Goal: Task Accomplishment & Management: Complete application form

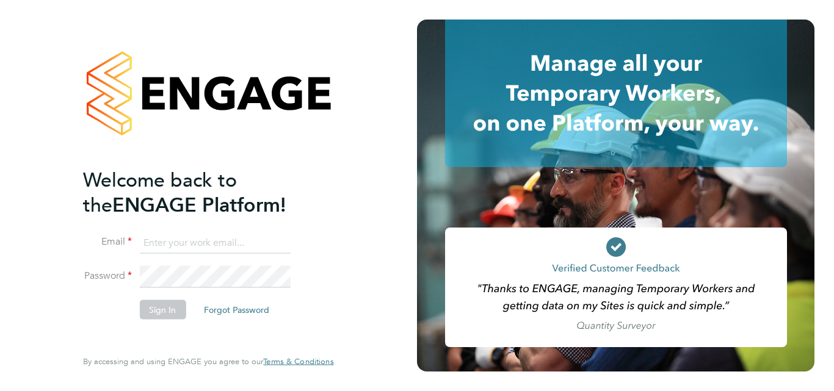
type input "madhani.tyrone@gmail.com"
click at [162, 308] on button "Sign In" at bounding box center [162, 310] width 46 height 20
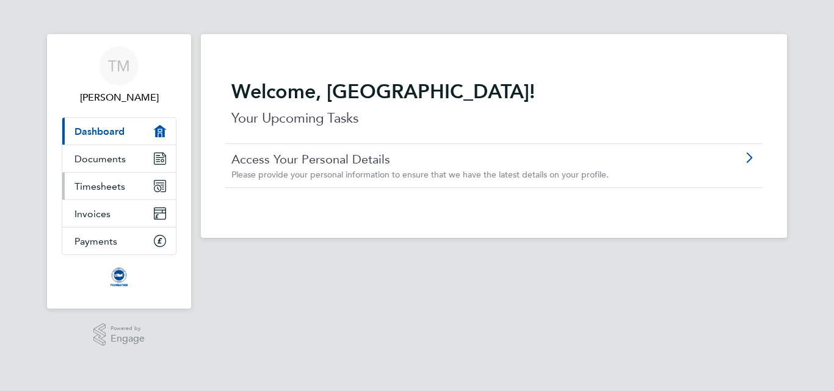
click at [126, 183] on link "Timesheets" at bounding box center [119, 186] width 114 height 27
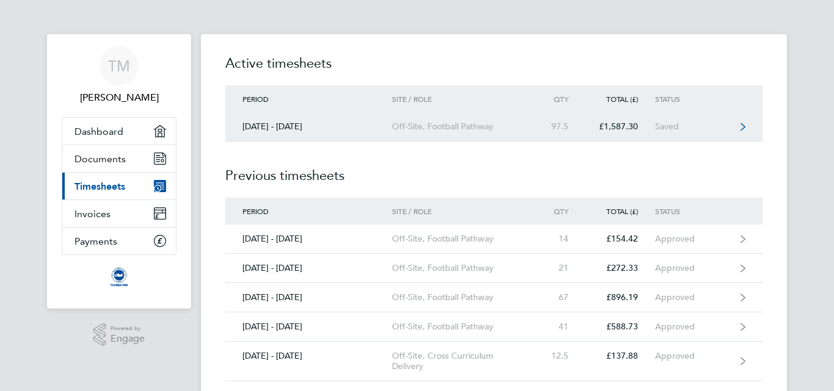
click at [459, 129] on div "Off-Site, Football Pathway" at bounding box center [462, 126] width 140 height 10
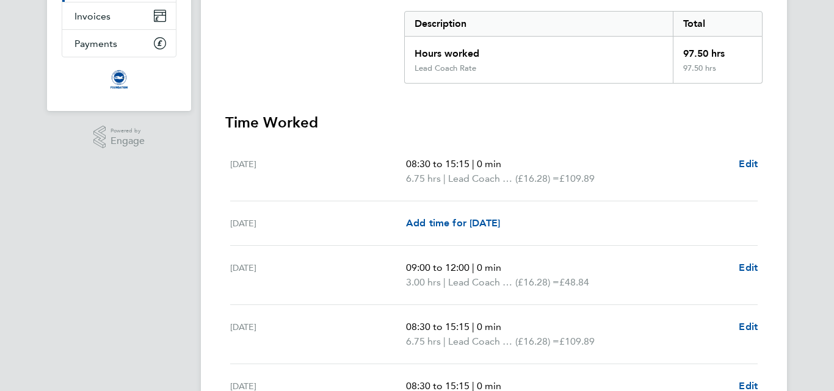
scroll to position [220, 0]
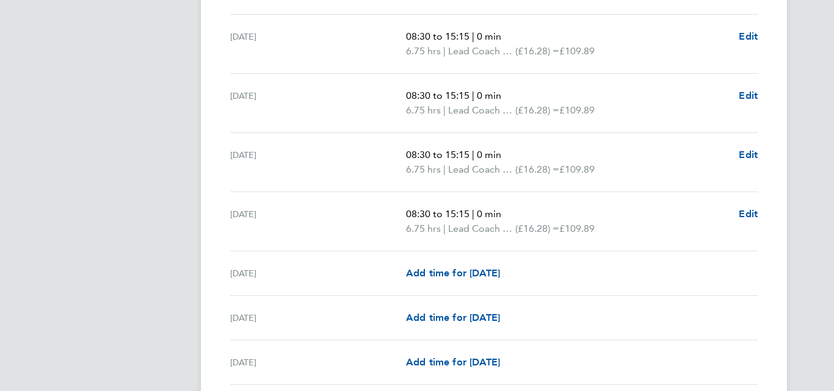
scroll to position [513, 0]
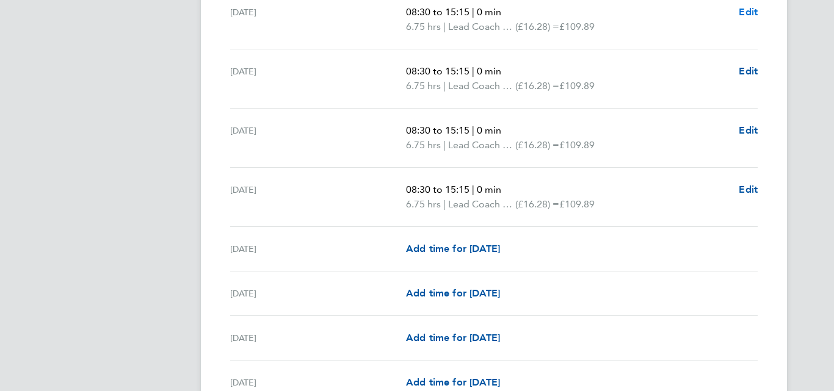
click at [747, 15] on span "Edit" at bounding box center [747, 12] width 19 height 12
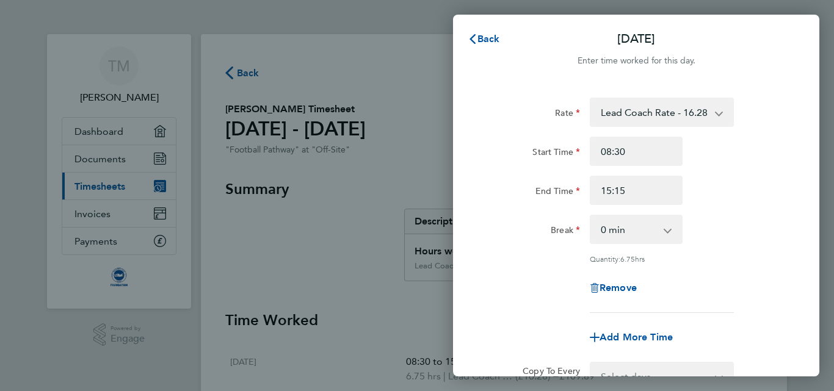
click at [699, 120] on select "Lead Coach Rate - 16.28 Admin/Assistant Coach rate - 12.60" at bounding box center [654, 112] width 127 height 27
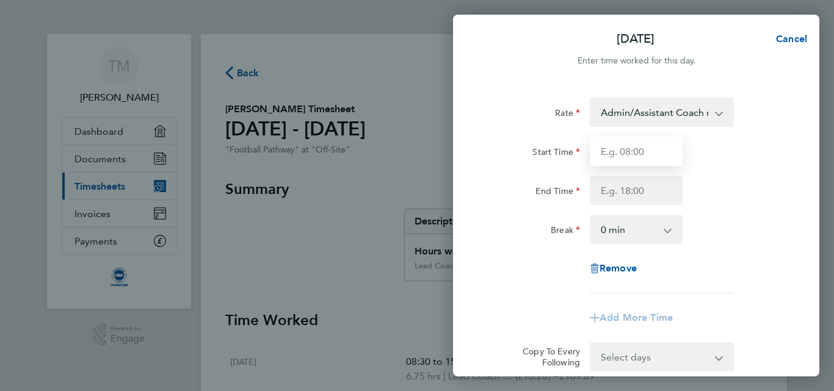
click at [648, 151] on input "Start Time" at bounding box center [636, 151] width 93 height 29
type input "08:30"
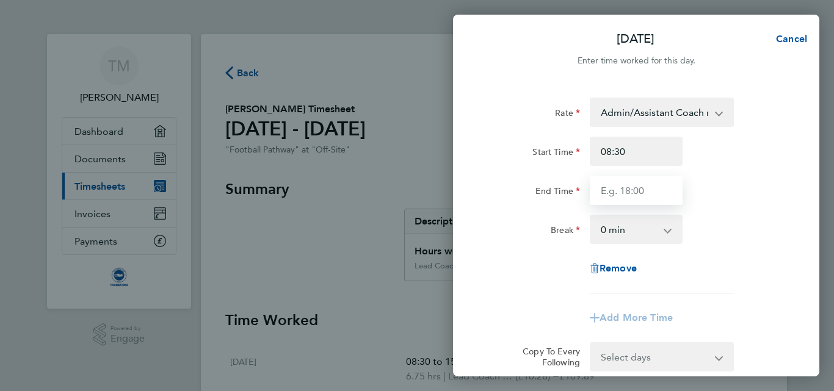
click at [626, 192] on input "End Time" at bounding box center [636, 190] width 93 height 29
type input "15:15"
click at [742, 207] on div "Rate Admin/Assistant Coach rate - 12.60 Lead Coach Rate - 16.28 Start Time 08:3…" at bounding box center [636, 196] width 298 height 196
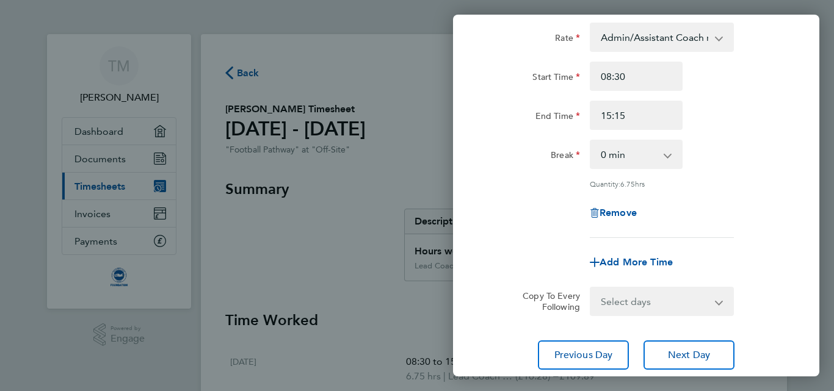
scroll to position [98, 0]
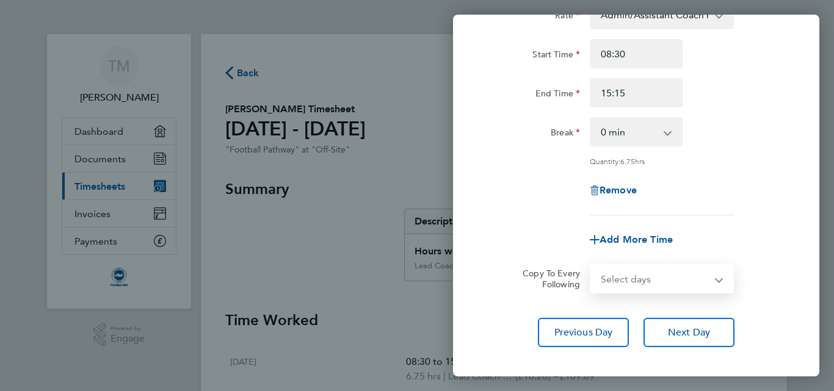
click at [682, 278] on select "Select days Day Weekday (Mon-Fri) Weekend (Sat-Sun) Monday Tuesday Wednesday Th…" at bounding box center [655, 278] width 128 height 27
select select "WEEKDAY"
click at [591, 265] on select "Select days Day Weekday (Mon-Fri) Weekend (Sat-Sun) Monday Tuesday Wednesday Th…" at bounding box center [655, 278] width 128 height 27
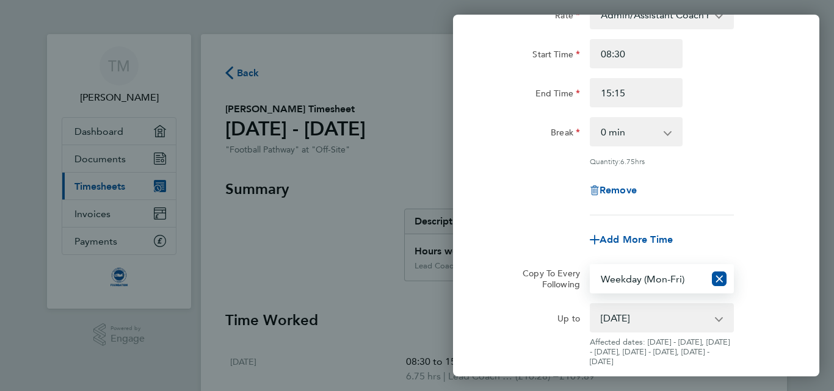
click at [630, 317] on select "05 Aug 2025 06 Aug 2025 07 Aug 2025 08 Aug 2025 09 Aug 2025 10 Aug 2025 11 Aug …" at bounding box center [654, 318] width 127 height 27
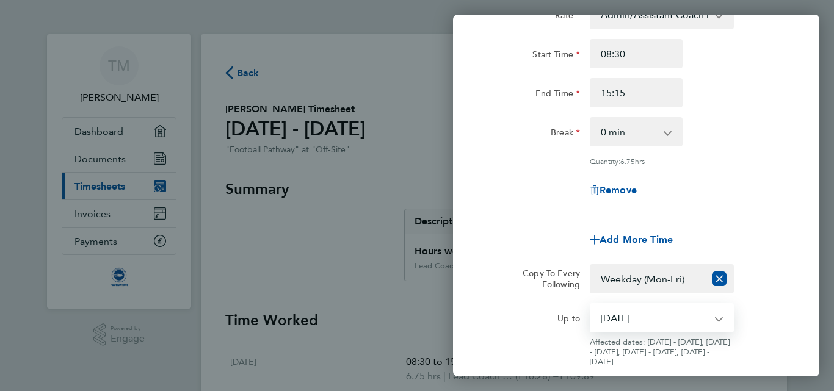
select select "2025-08-06"
click at [591, 305] on select "05 Aug 2025 06 Aug 2025 07 Aug 2025 08 Aug 2025 09 Aug 2025 10 Aug 2025 11 Aug …" at bounding box center [654, 318] width 127 height 27
click at [777, 214] on app-timesheet-line-form-group "Rate Admin/Assistant Coach rate - 12.60 Lead Coach Rate - 16.28 Start Time 08:3…" at bounding box center [636, 127] width 298 height 254
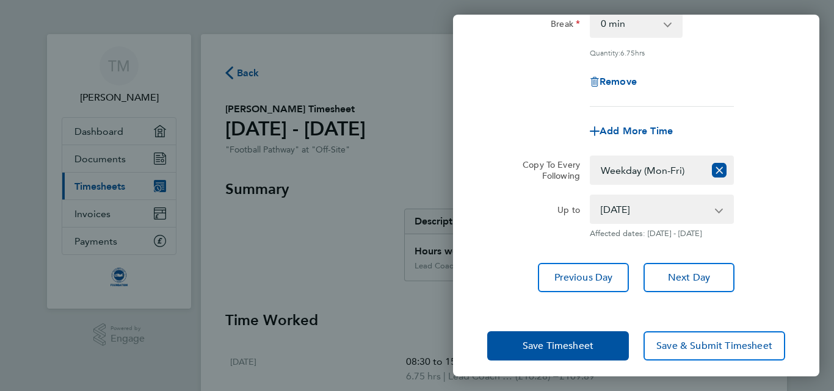
scroll to position [214, 0]
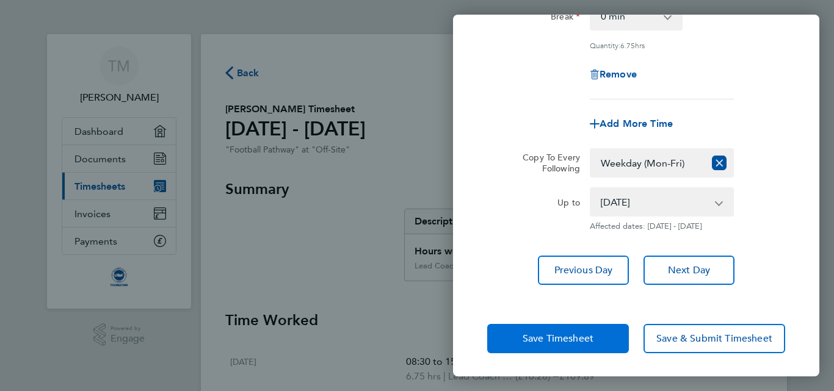
click at [535, 342] on span "Save Timesheet" at bounding box center [557, 339] width 71 height 12
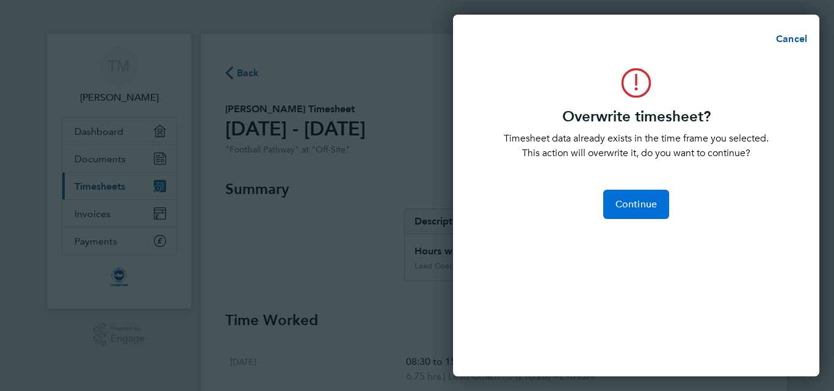
click at [613, 206] on button "Continue" at bounding box center [636, 204] width 66 height 29
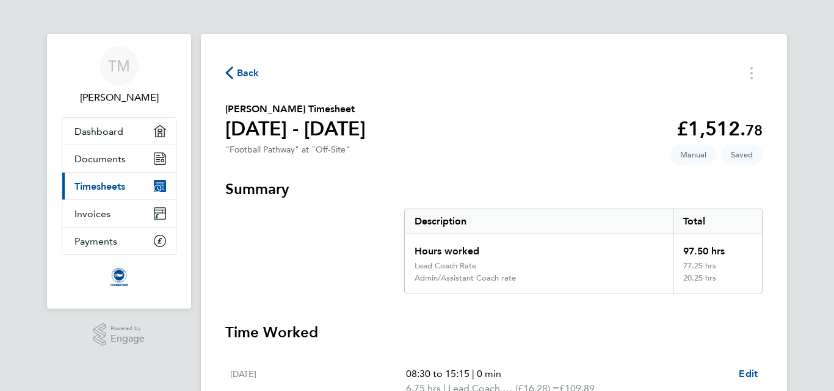
click at [590, 151] on section "Tyrone Madhani's Timesheet 01 - 31 Aug 2025 £1,512. 78 "Football Pathway" at "O…" at bounding box center [493, 131] width 537 height 58
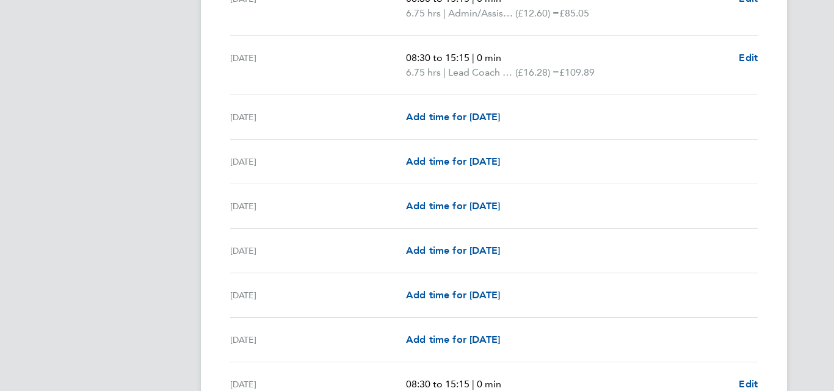
scroll to position [659, 0]
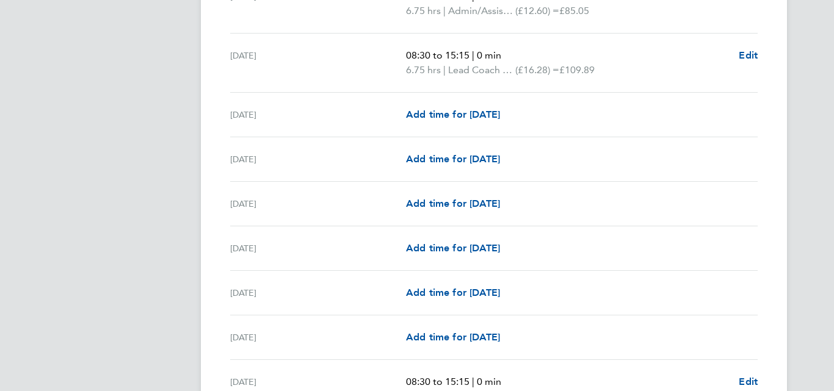
click at [793, 146] on div "TM Tyrone Madhani Applications: Dashboard Documents Current page: Timesheets In…" at bounding box center [417, 371] width 834 height 2060
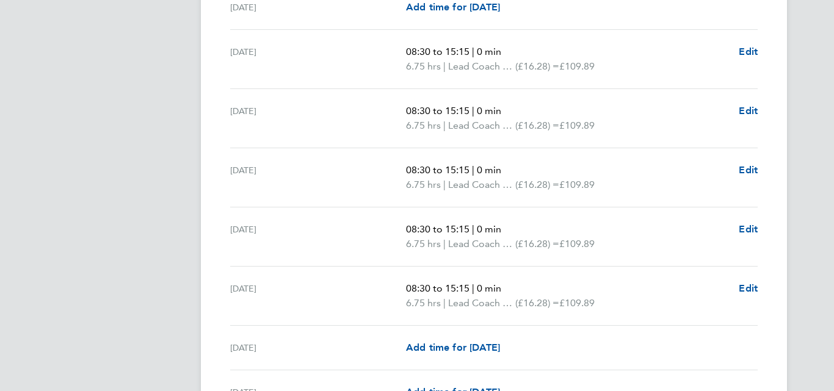
scroll to position [1221, 0]
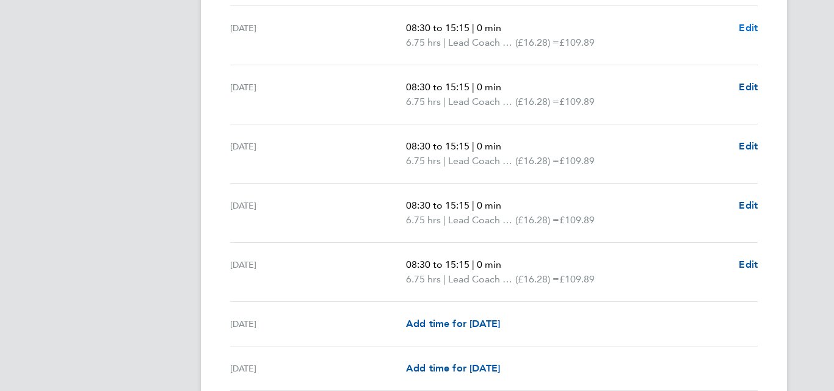
click at [745, 29] on span "Edit" at bounding box center [747, 28] width 19 height 12
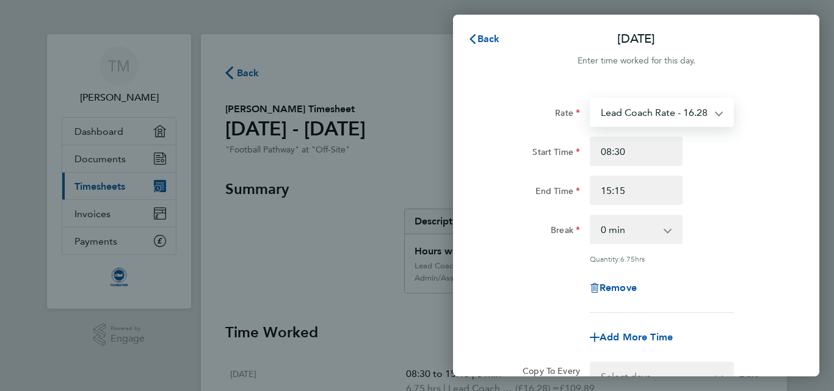
click at [671, 114] on select "Lead Coach Rate - 16.28 Admin/Assistant Coach rate - 12.60" at bounding box center [654, 112] width 127 height 27
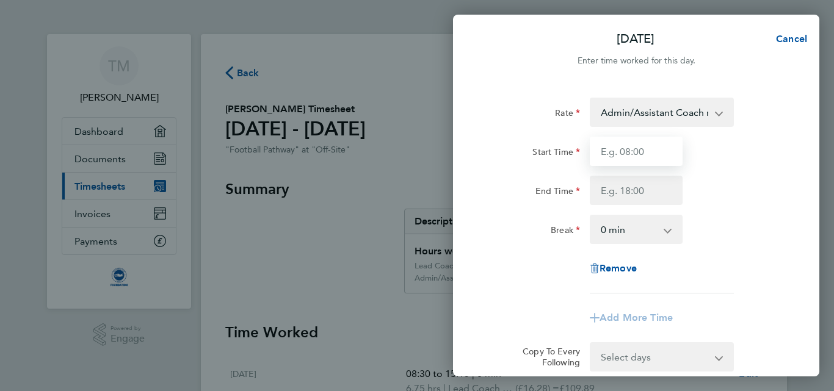
click at [635, 148] on input "Start Time" at bounding box center [636, 151] width 93 height 29
type input "08:30"
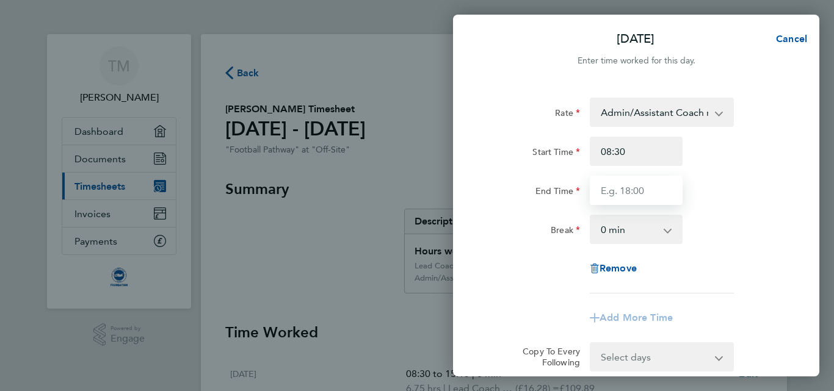
click at [635, 185] on input "End Time" at bounding box center [636, 190] width 93 height 29
type input "15:15"
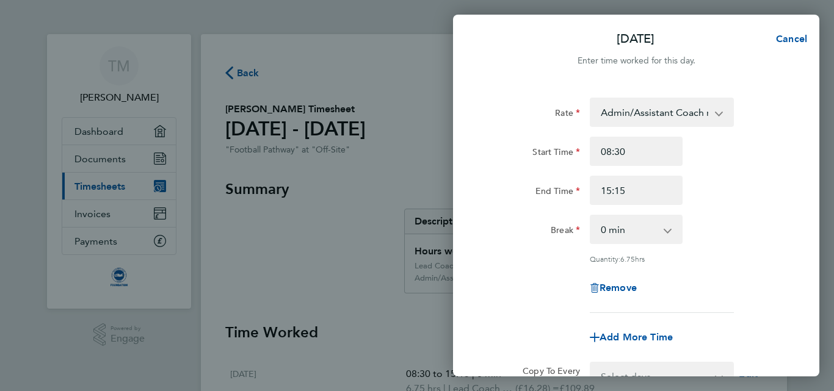
click at [723, 182] on div "End Time 15:15" at bounding box center [636, 190] width 308 height 29
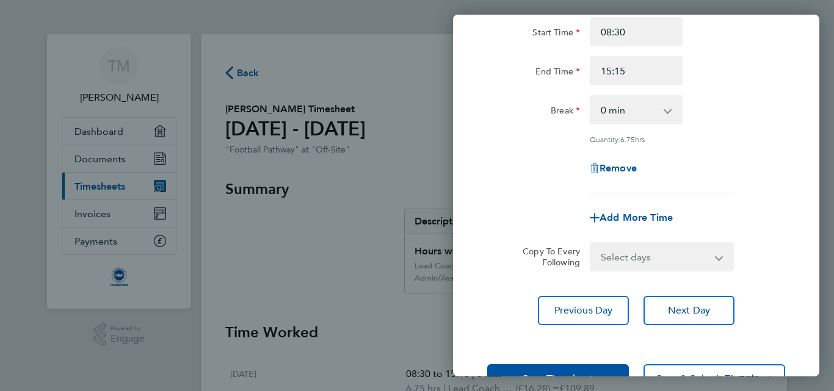
scroll to position [122, 0]
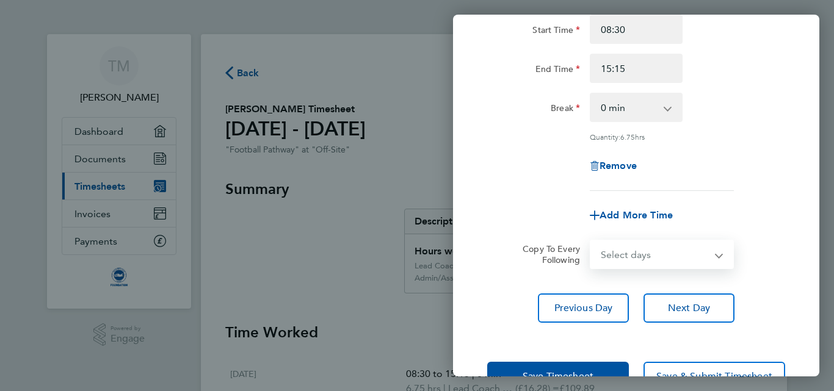
click at [676, 242] on select "Select days Day Weekday (Mon-Fri) Weekend (Sat-Sun) Monday Tuesday Wednesday Th…" at bounding box center [655, 254] width 128 height 27
select select "WEEKDAY"
click at [591, 241] on select "Select days Day Weekday (Mon-Fri) Weekend (Sat-Sun) Monday Tuesday Wednesday Th…" at bounding box center [655, 254] width 128 height 27
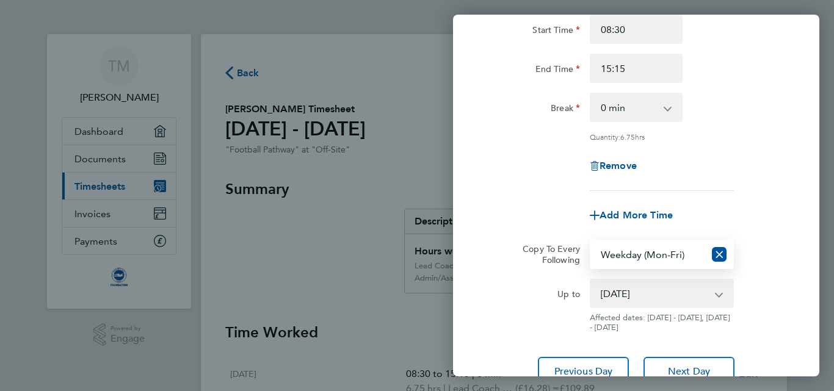
click at [763, 196] on app-timesheet-line-form-group "Rate Admin/Assistant Coach rate - 12.60 Lead Coach Rate - 16.28 Start Time 08:3…" at bounding box center [636, 103] width 298 height 254
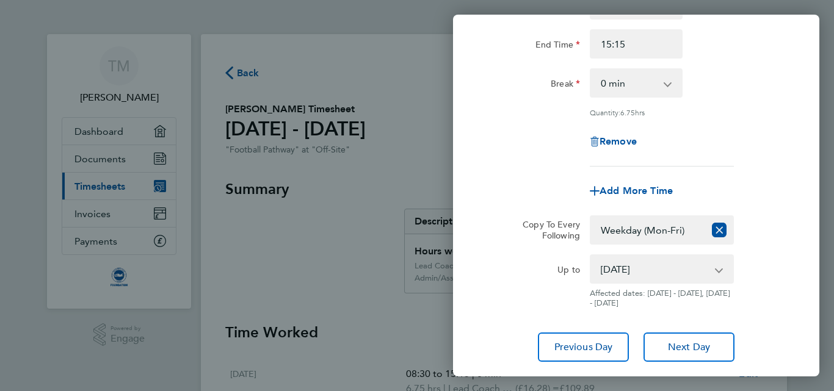
click at [714, 269] on select "19 Aug 2025 20 Aug 2025 21 Aug 2025 22 Aug 2025 23 Aug 2025 24 Aug 2025 25 Aug …" at bounding box center [654, 269] width 127 height 27
select select "2025-08-20"
click at [591, 256] on select "19 Aug 2025 20 Aug 2025 21 Aug 2025 22 Aug 2025 23 Aug 2025 24 Aug 2025 25 Aug …" at bounding box center [654, 269] width 127 height 27
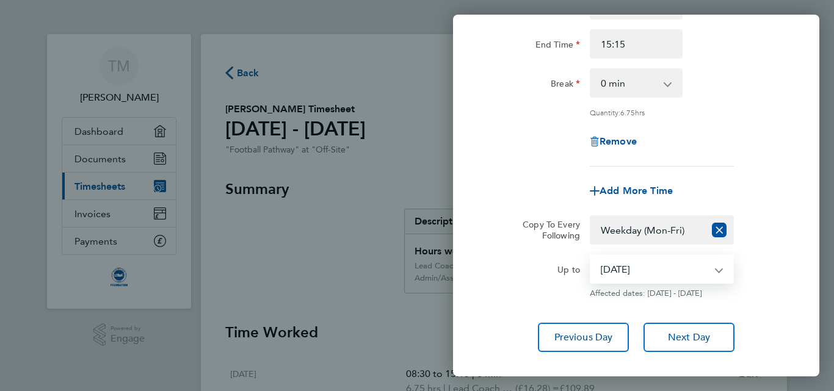
click at [776, 239] on div "Copy To Every Following Select days Day Weekday (Mon-Fri) Weekend (Sat-Sun) Mon…" at bounding box center [636, 229] width 308 height 29
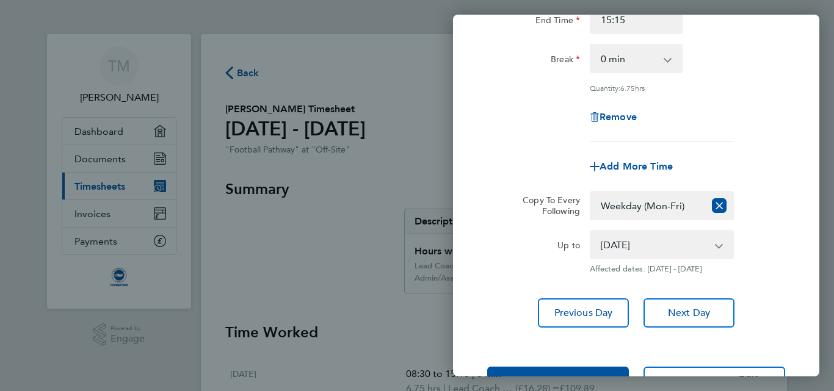
scroll to position [214, 0]
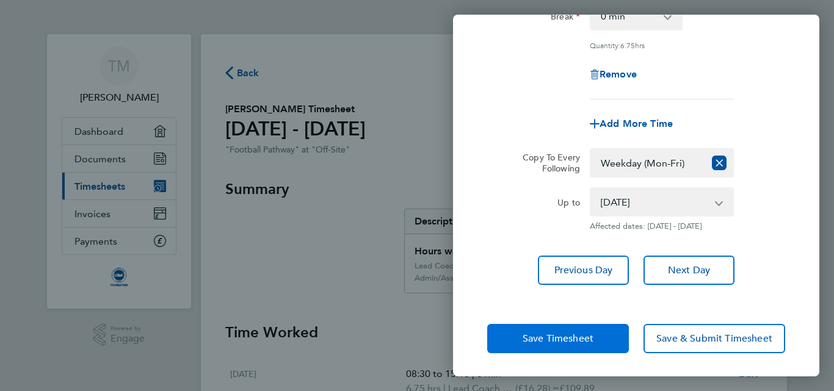
click at [537, 341] on span "Save Timesheet" at bounding box center [557, 339] width 71 height 12
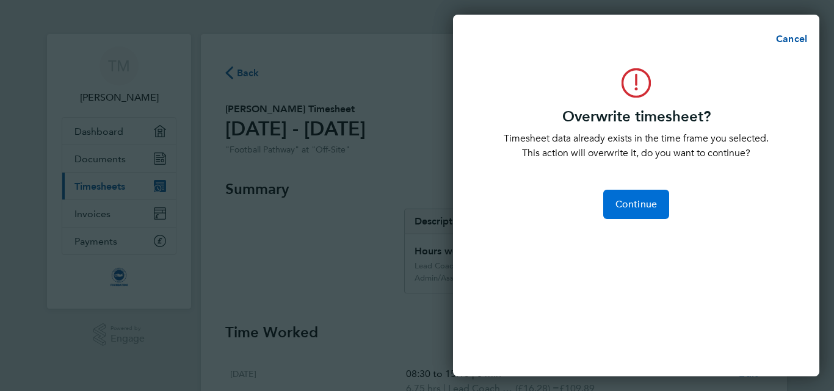
click at [630, 207] on span "Continue" at bounding box center [635, 204] width 41 height 12
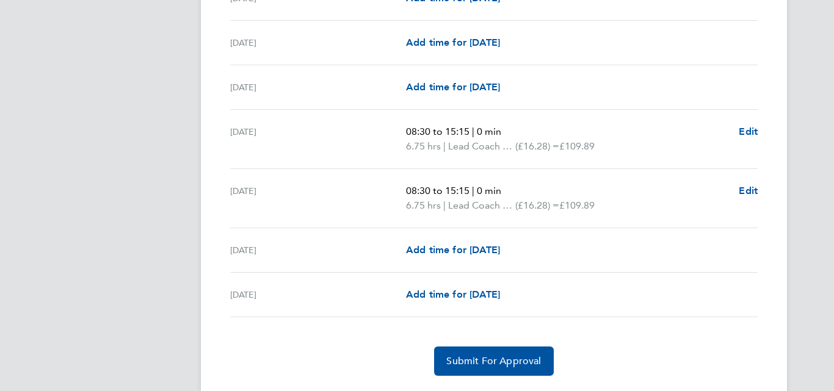
scroll to position [1660, 0]
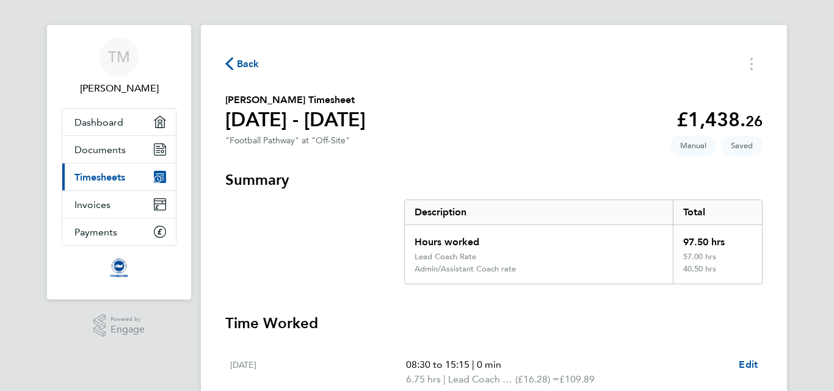
scroll to position [0, 0]
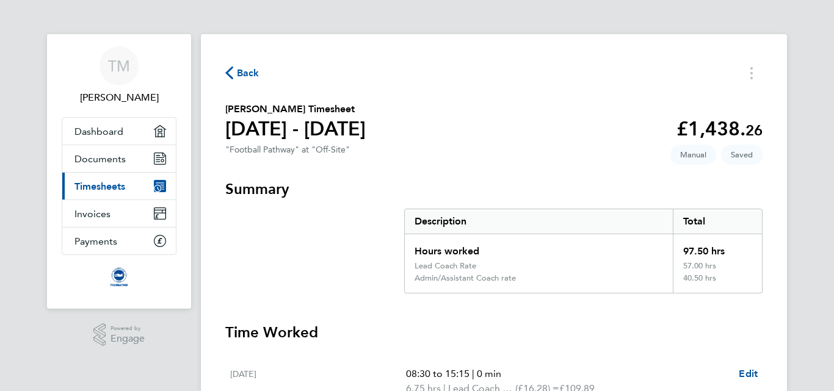
click at [236, 74] on span "Back" at bounding box center [242, 73] width 34 height 12
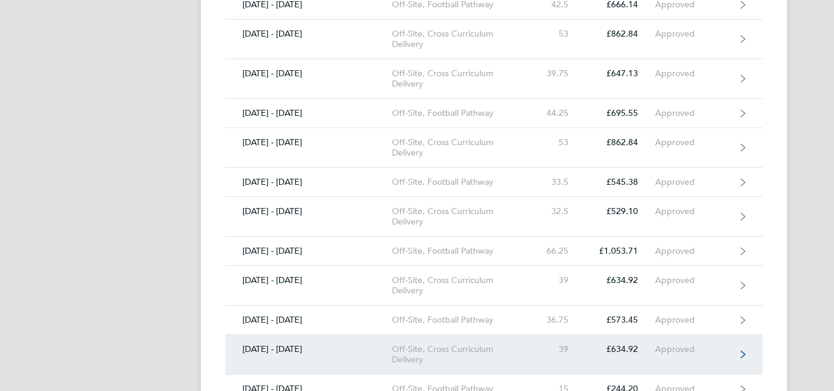
scroll to position [1282, 0]
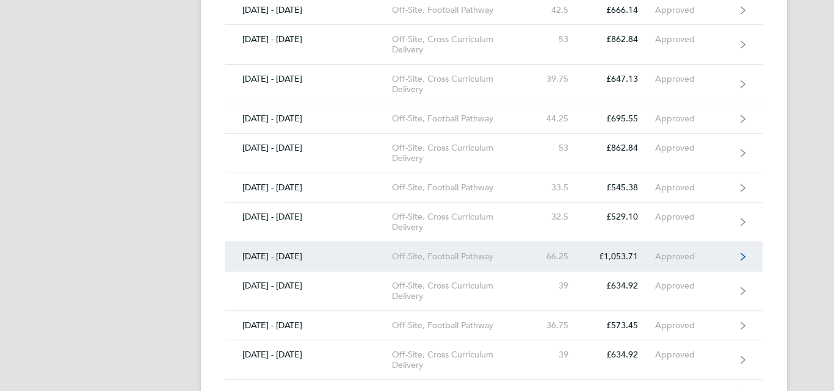
click at [409, 254] on div "Off-Site, Football Pathway" at bounding box center [462, 256] width 140 height 10
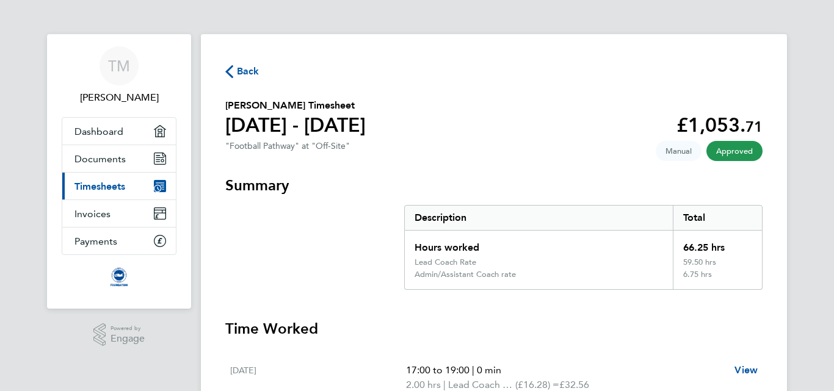
click at [242, 73] on span "Back" at bounding box center [248, 71] width 23 height 15
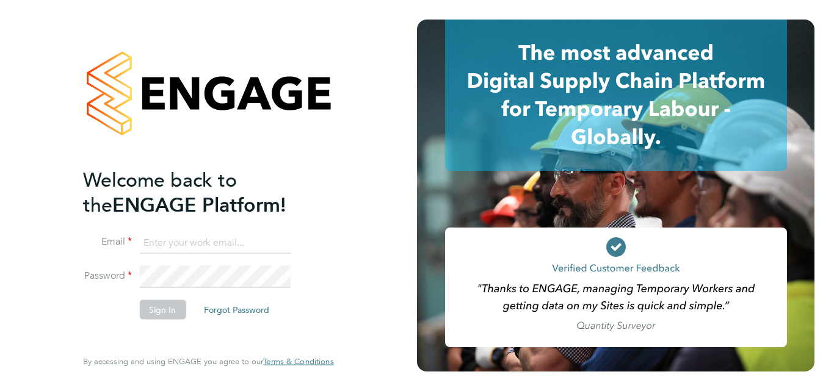
type input "[PERSON_NAME][EMAIL_ADDRESS][PERSON_NAME][DOMAIN_NAME]"
click at [153, 309] on button "Sign In" at bounding box center [162, 310] width 46 height 20
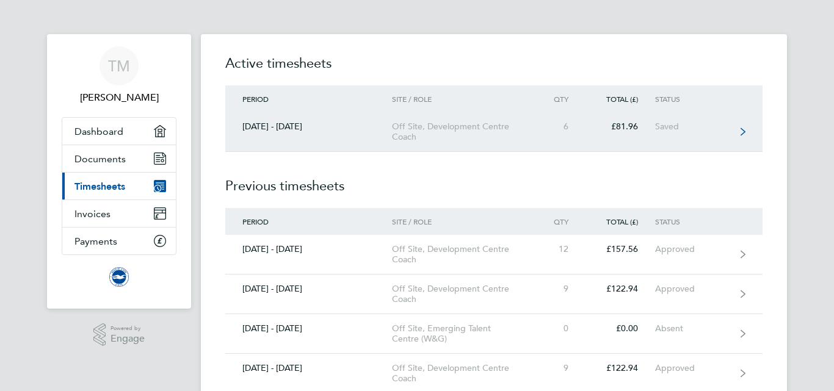
click at [444, 126] on div "Off Site, Development Centre Coach" at bounding box center [462, 131] width 140 height 21
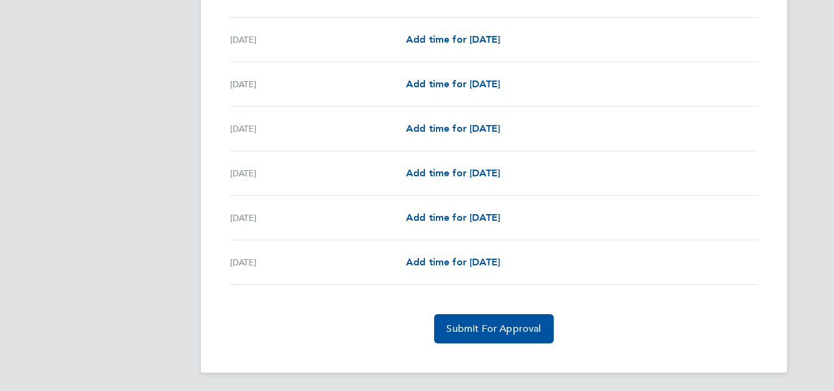
scroll to position [1467, 0]
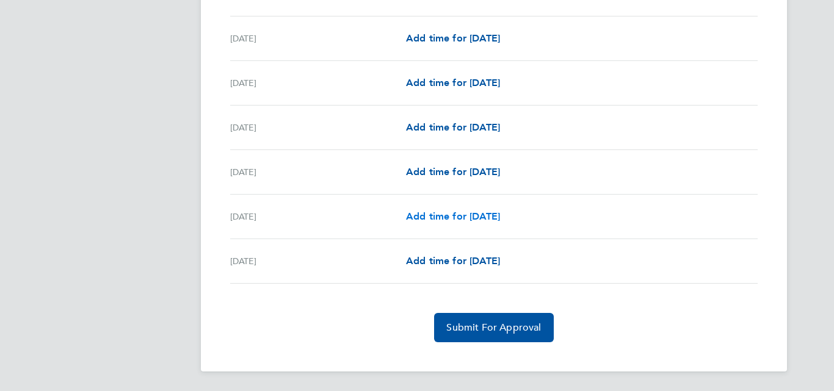
click at [443, 218] on span "Add time for [DATE]" at bounding box center [453, 217] width 94 height 12
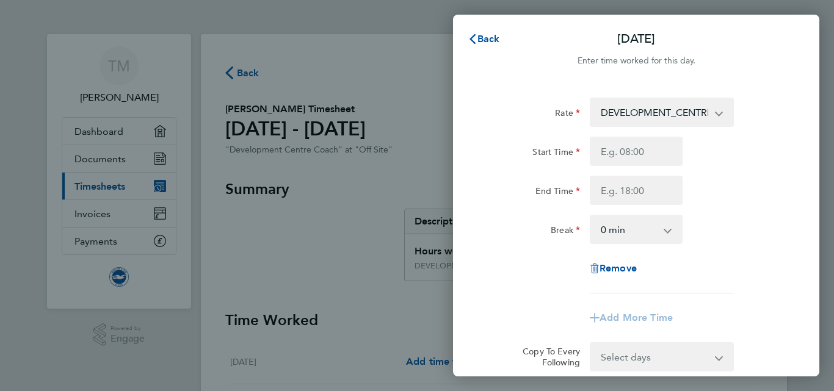
click at [676, 106] on select "DEVELOPMENT_CENTRE_COACH - 13.66" at bounding box center [654, 112] width 127 height 27
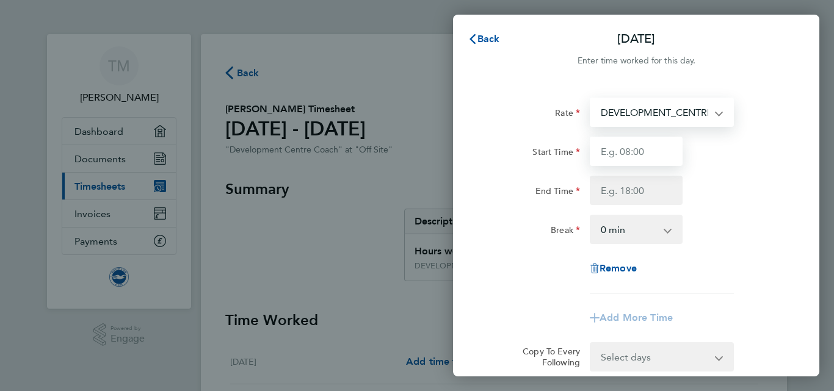
click at [639, 152] on input "Start Time" at bounding box center [636, 151] width 93 height 29
type input "09:00"
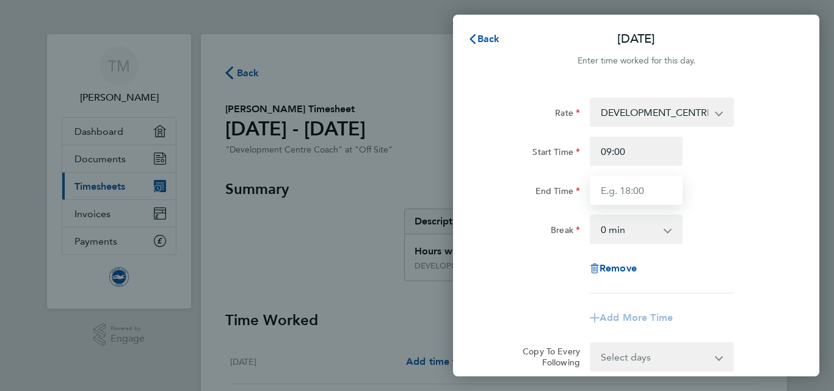
click at [613, 182] on input "End Time" at bounding box center [636, 190] width 93 height 29
type input "12:00"
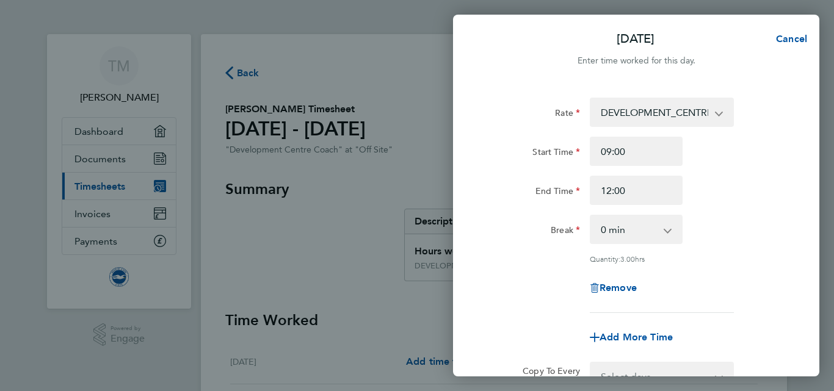
click at [723, 181] on div "End Time 12:00" at bounding box center [636, 190] width 308 height 29
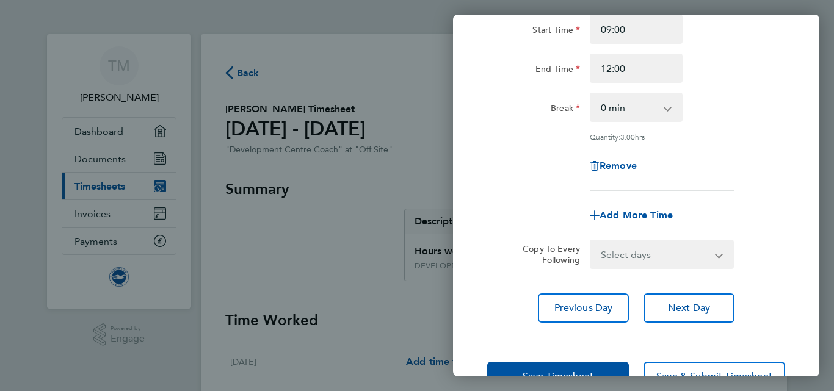
scroll to position [160, 0]
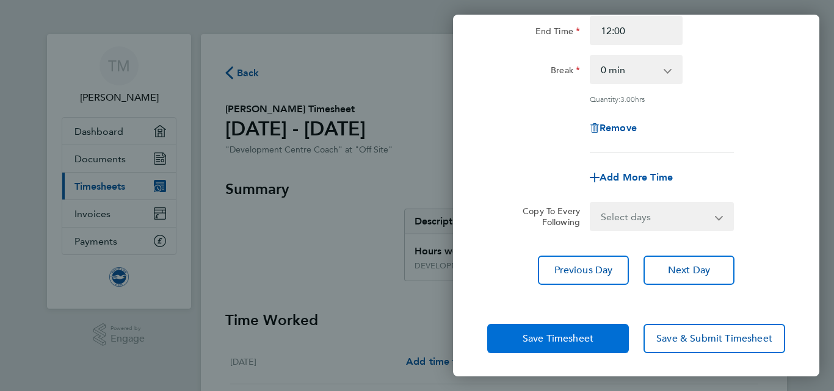
click at [555, 337] on span "Save Timesheet" at bounding box center [557, 339] width 71 height 12
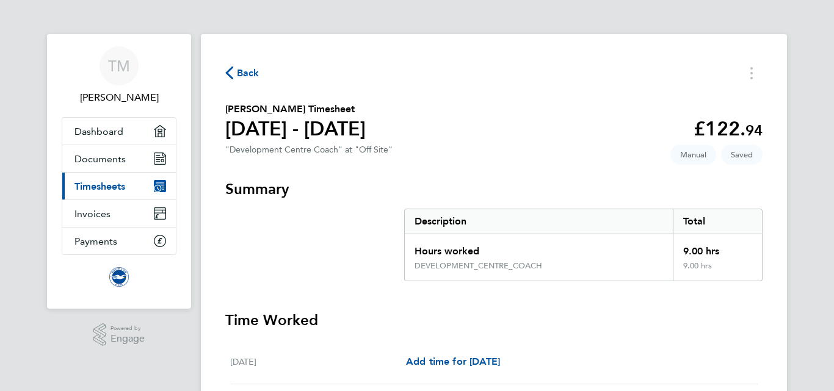
click at [230, 68] on icon "button" at bounding box center [229, 73] width 8 height 13
